Goal: Task Accomplishment & Management: Use online tool/utility

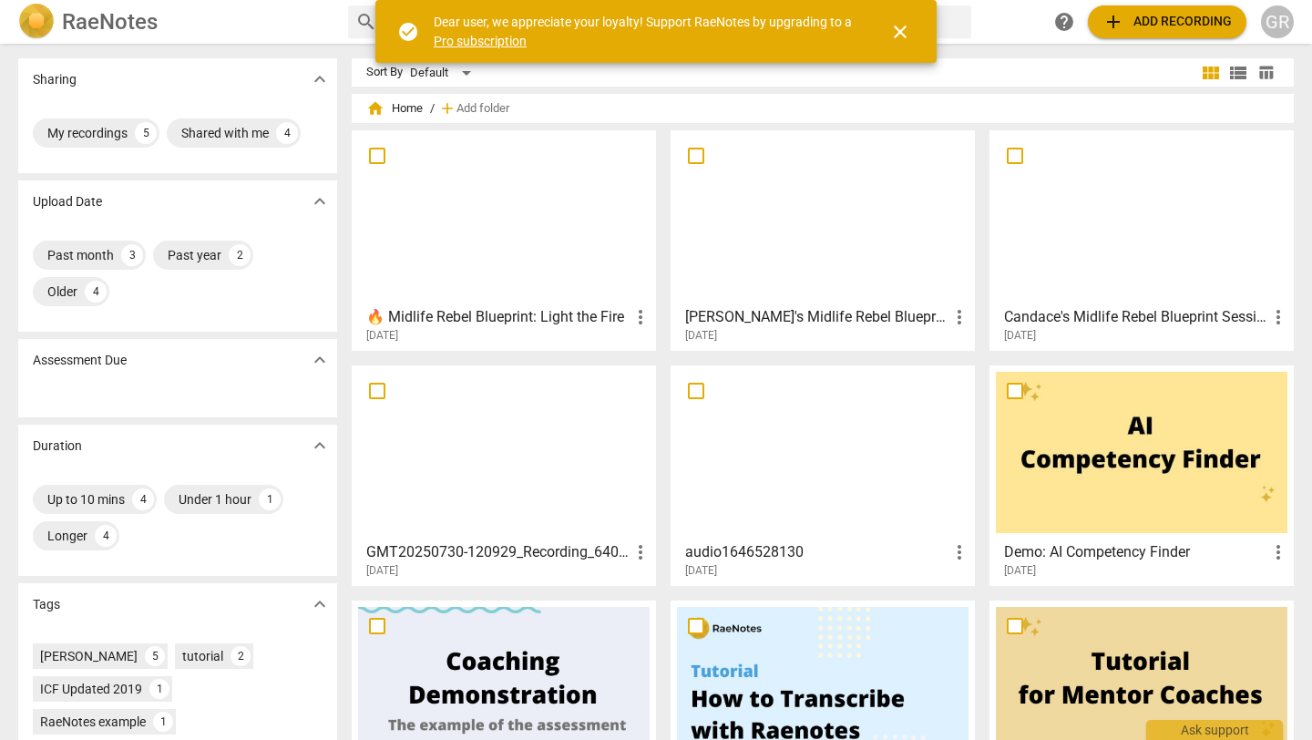
click at [877, 482] on div at bounding box center [822, 452] width 291 height 161
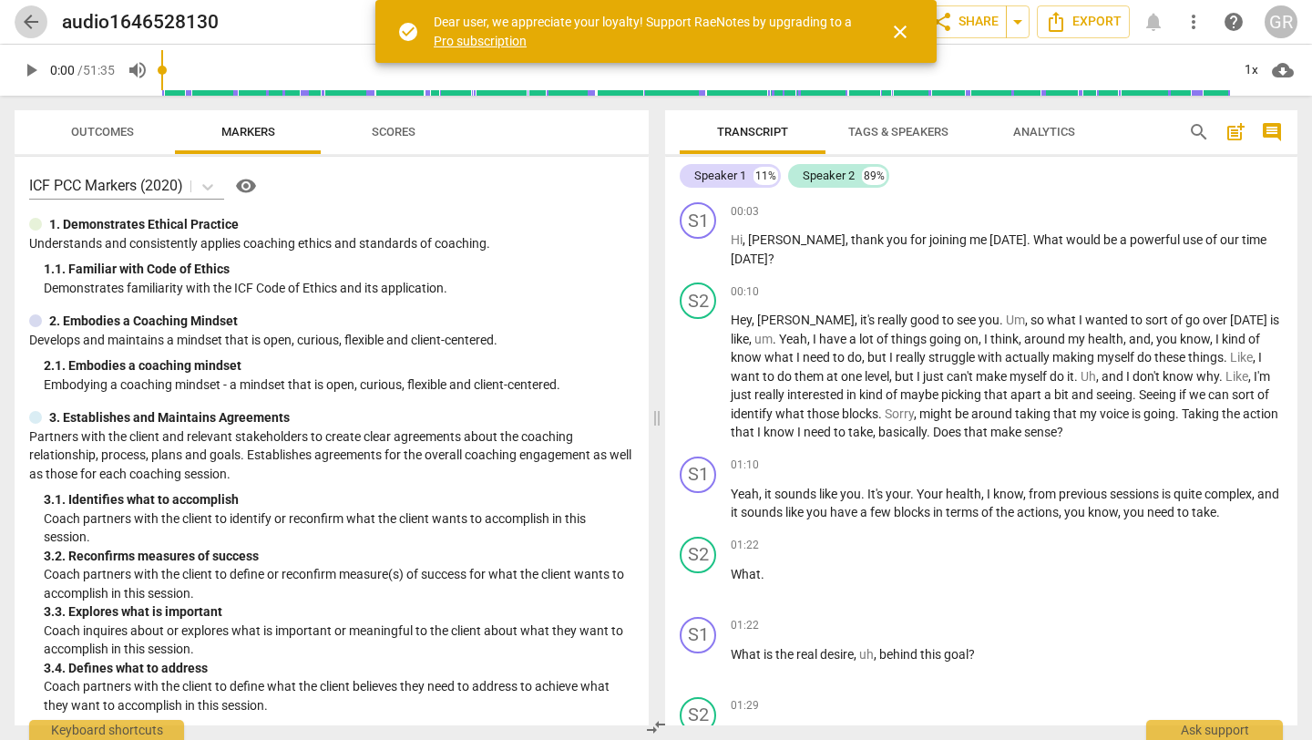
click at [36, 12] on span "arrow_back" at bounding box center [31, 22] width 22 height 22
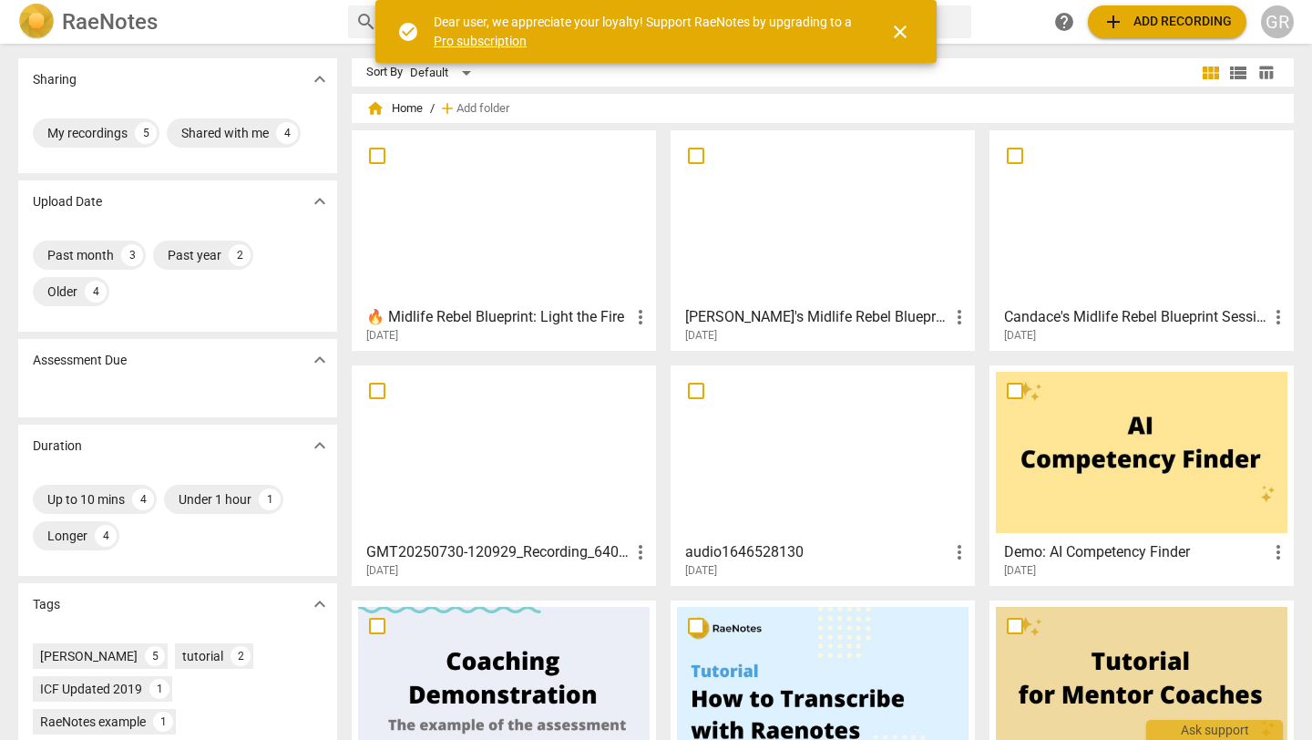
click at [555, 467] on div at bounding box center [503, 452] width 291 height 161
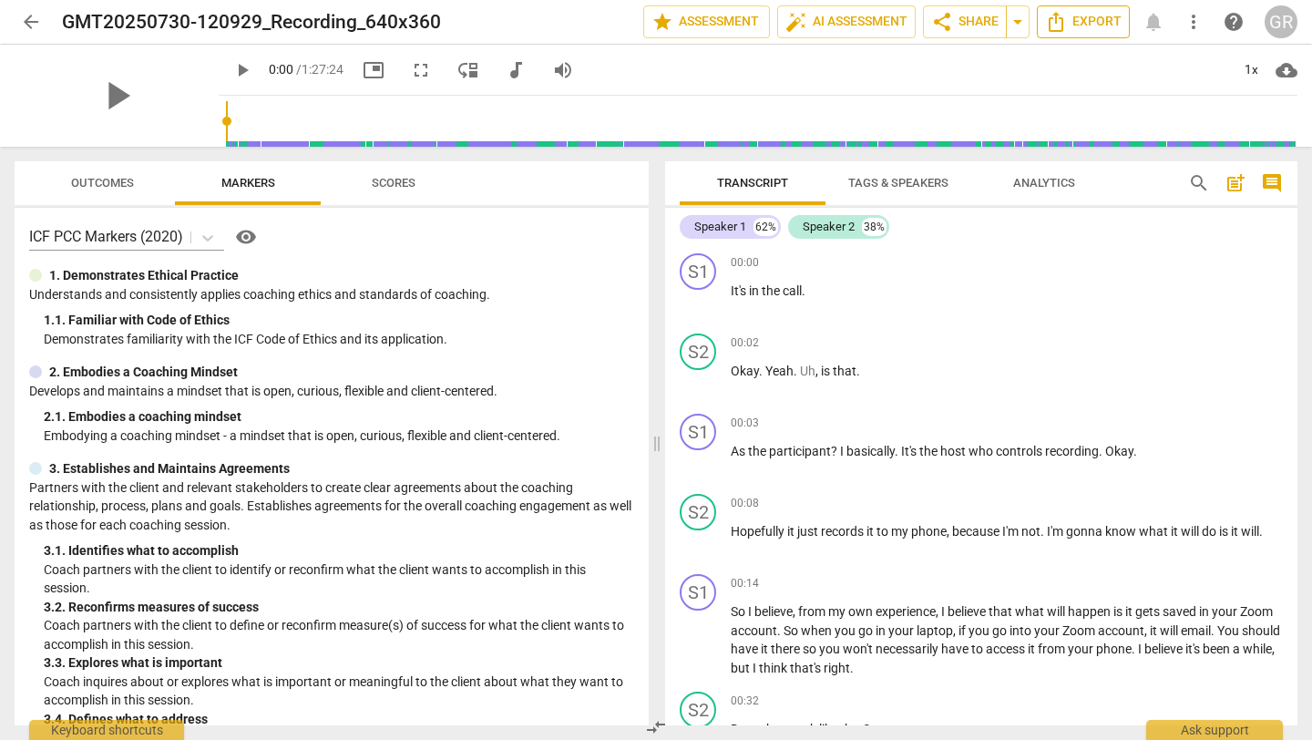
click at [1090, 18] on span "Export" at bounding box center [1083, 22] width 77 height 22
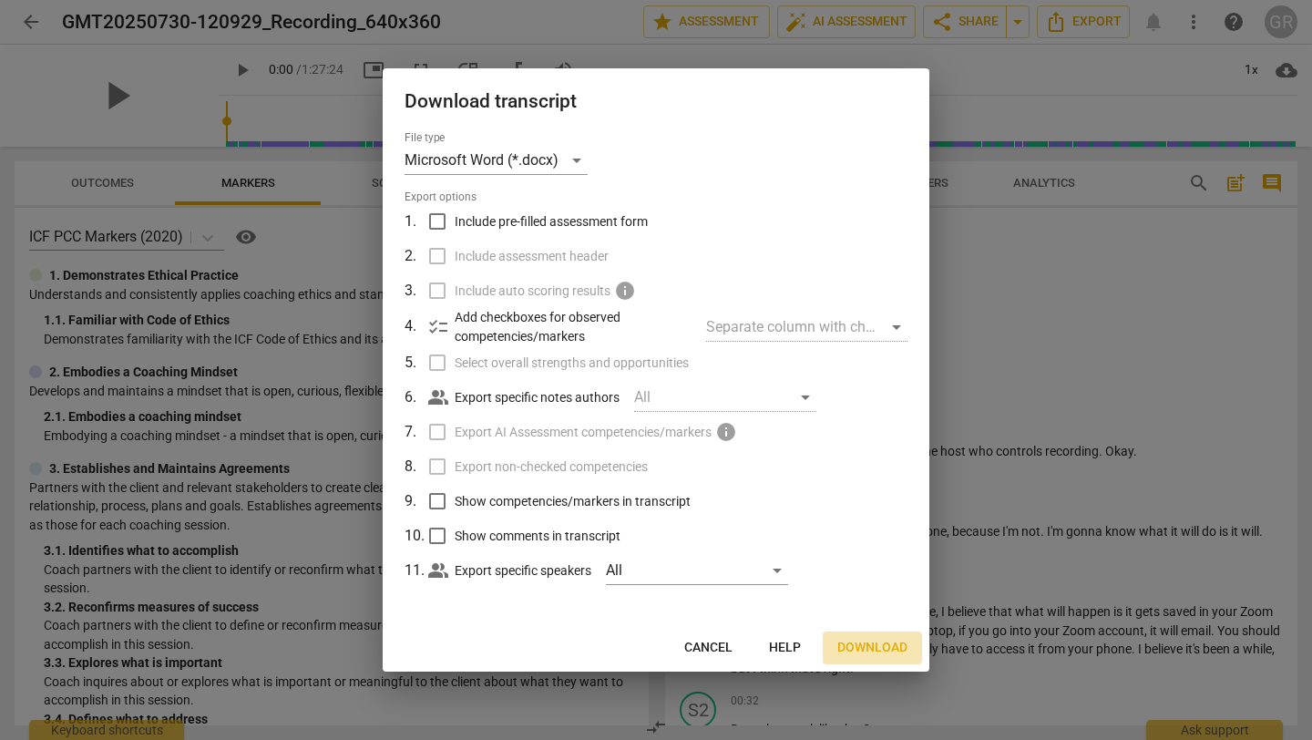
click at [852, 645] on span "Download" at bounding box center [872, 648] width 70 height 18
